Goal: Communication & Community: Answer question/provide support

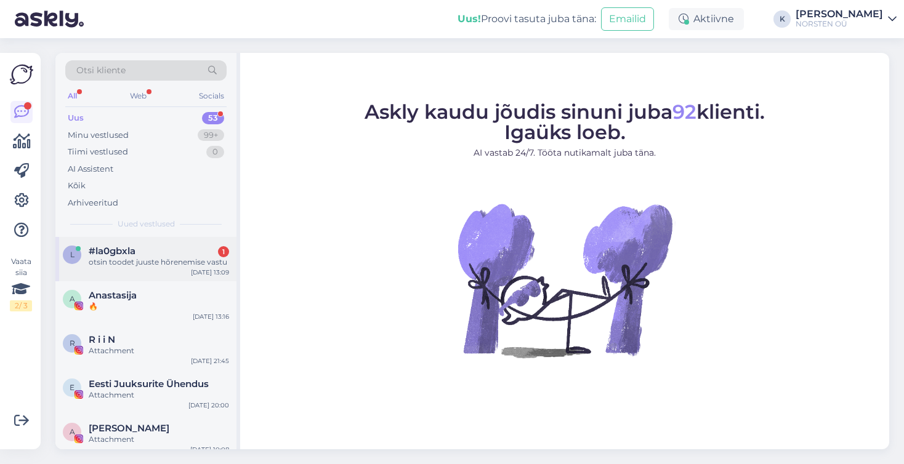
click at [131, 262] on div "otsin toodet juuste hõrenemise vastu" at bounding box center [159, 262] width 140 height 11
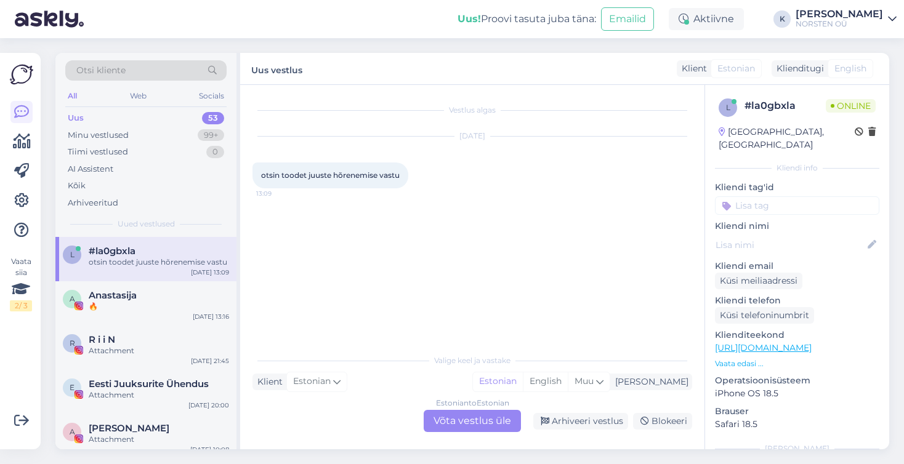
click at [465, 421] on div "Estonian to Estonian Võta vestlus üle" at bounding box center [472, 421] width 97 height 22
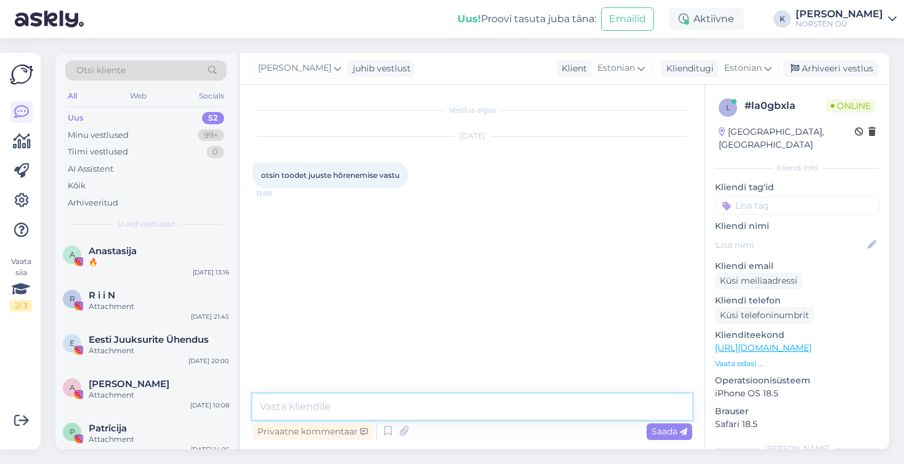
click at [323, 409] on textarea at bounding box center [472, 407] width 440 height 26
paste textarea "[URL][DOMAIN_NAME]"
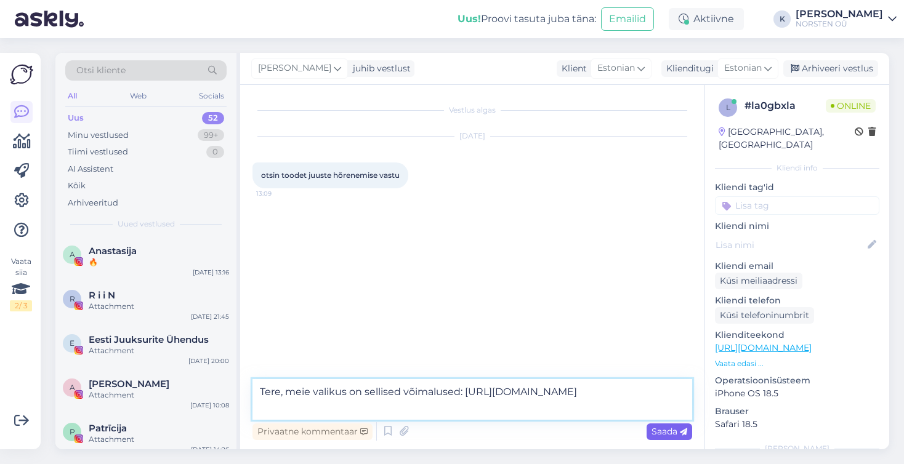
type textarea "Tere, meie valikus on sellised võimalused: [URL][DOMAIN_NAME]"
click at [667, 433] on span "Saada" at bounding box center [669, 431] width 36 height 11
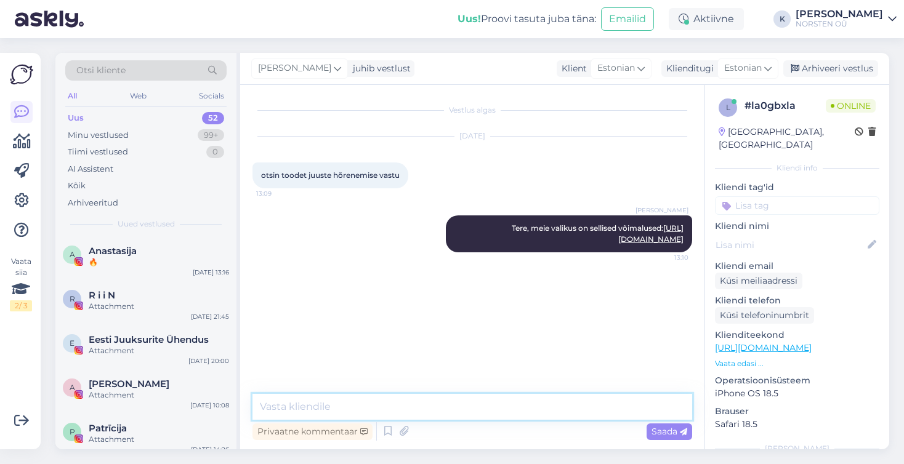
click at [515, 404] on textarea at bounding box center [472, 407] width 440 height 26
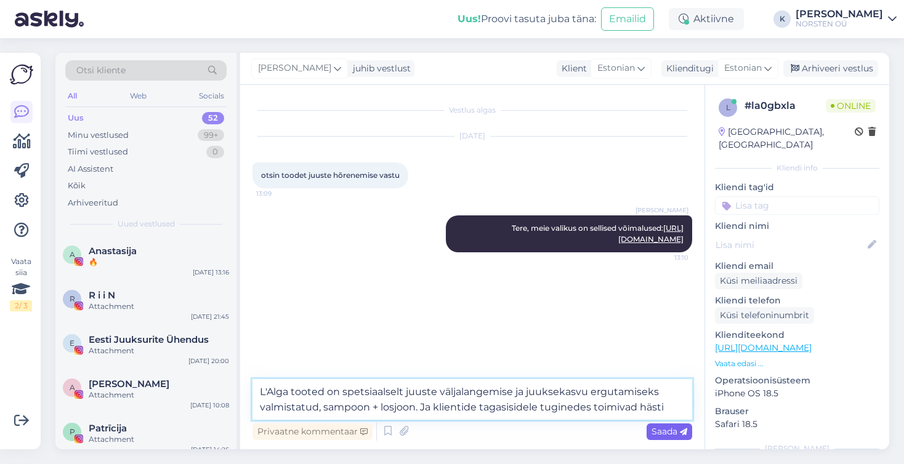
type textarea "L'Alga tooted on spetsiaalselt juuste väljalangemise ja juuksekasvu ergutamisek…"
click at [661, 428] on span "Saada" at bounding box center [669, 431] width 36 height 11
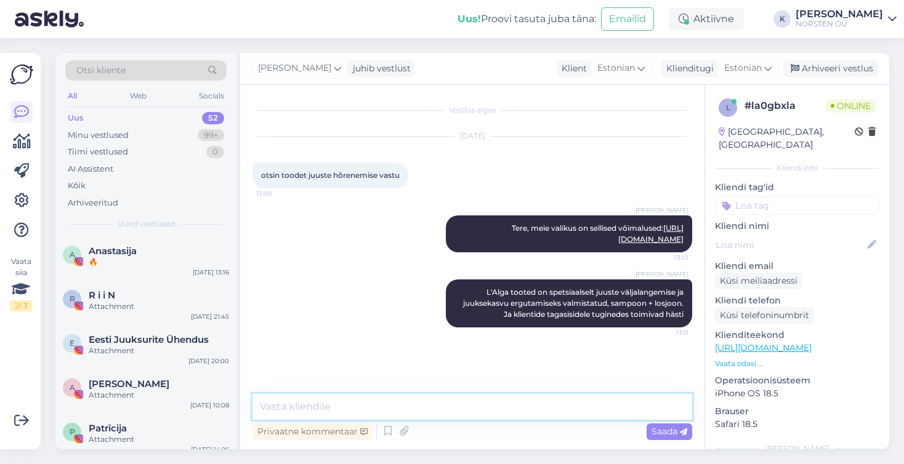
click at [385, 408] on textarea at bounding box center [472, 407] width 440 height 26
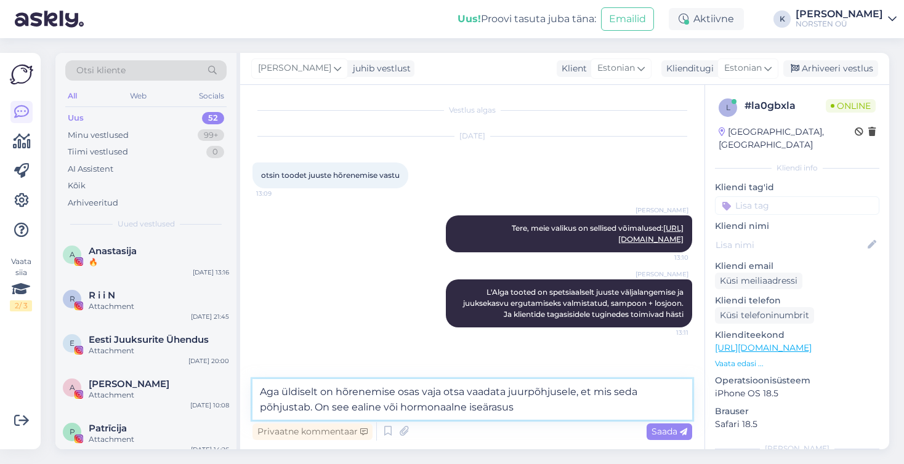
drag, startPoint x: 397, startPoint y: 405, endPoint x: 385, endPoint y: 404, distance: 12.4
click at [385, 404] on textarea "Aga üldiselt on hõrenemise osas vaja otsa vaadata juurpõhjusele, et mis seda põ…" at bounding box center [472, 399] width 440 height 41
click at [509, 408] on textarea "Aga üldiselt on hõrenemise osas vaja otsa vaadata juurpõhjusele, et mis seda põ…" at bounding box center [472, 399] width 440 height 41
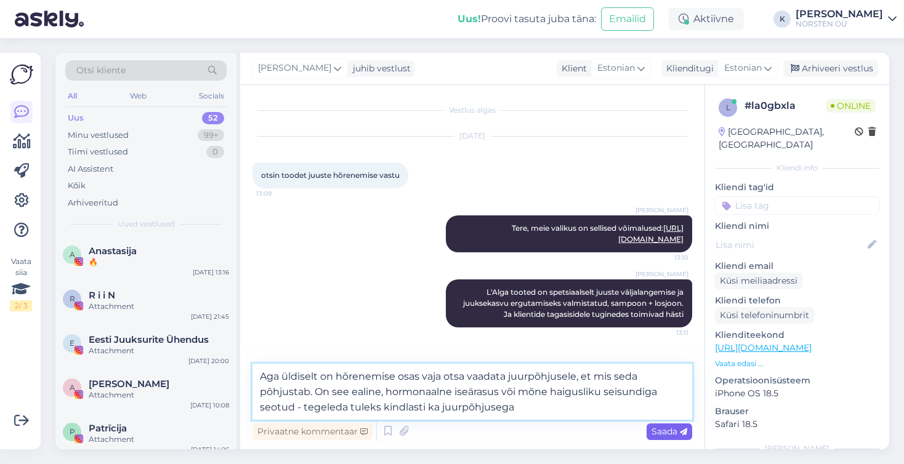
type textarea "Aga üldiselt on hõrenemise osas vaja otsa vaadata juurpõhjusele, et mis seda põ…"
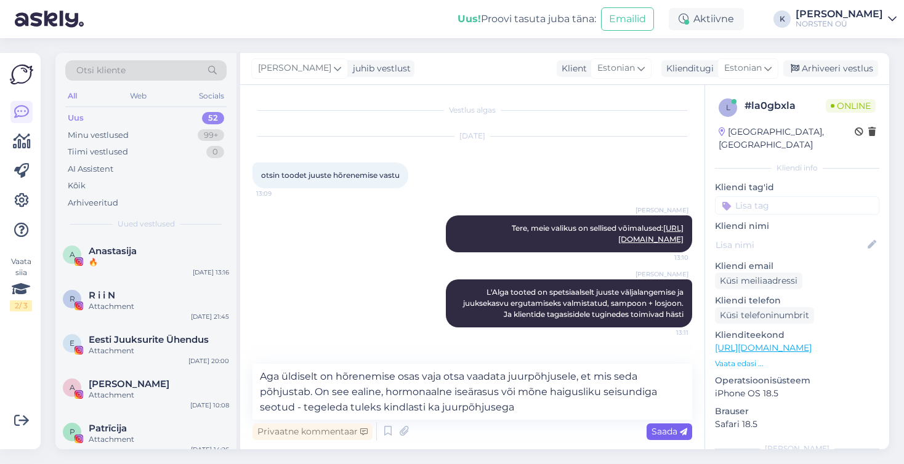
click at [659, 432] on span "Saada" at bounding box center [669, 431] width 36 height 11
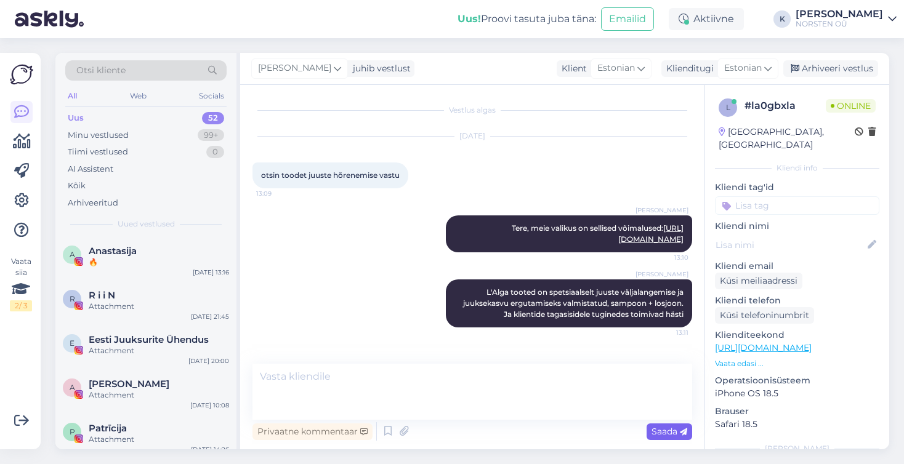
scroll to position [44, 0]
